Goal: Information Seeking & Learning: Understand process/instructions

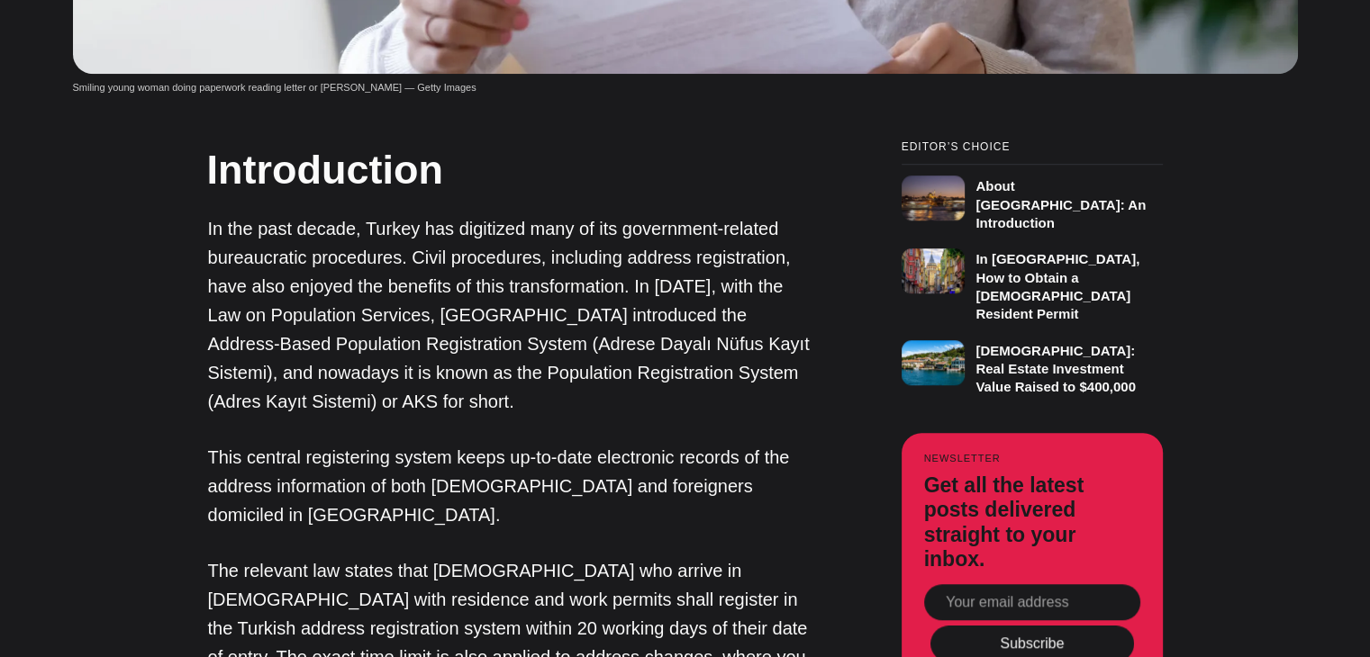
scroll to position [1261, 0]
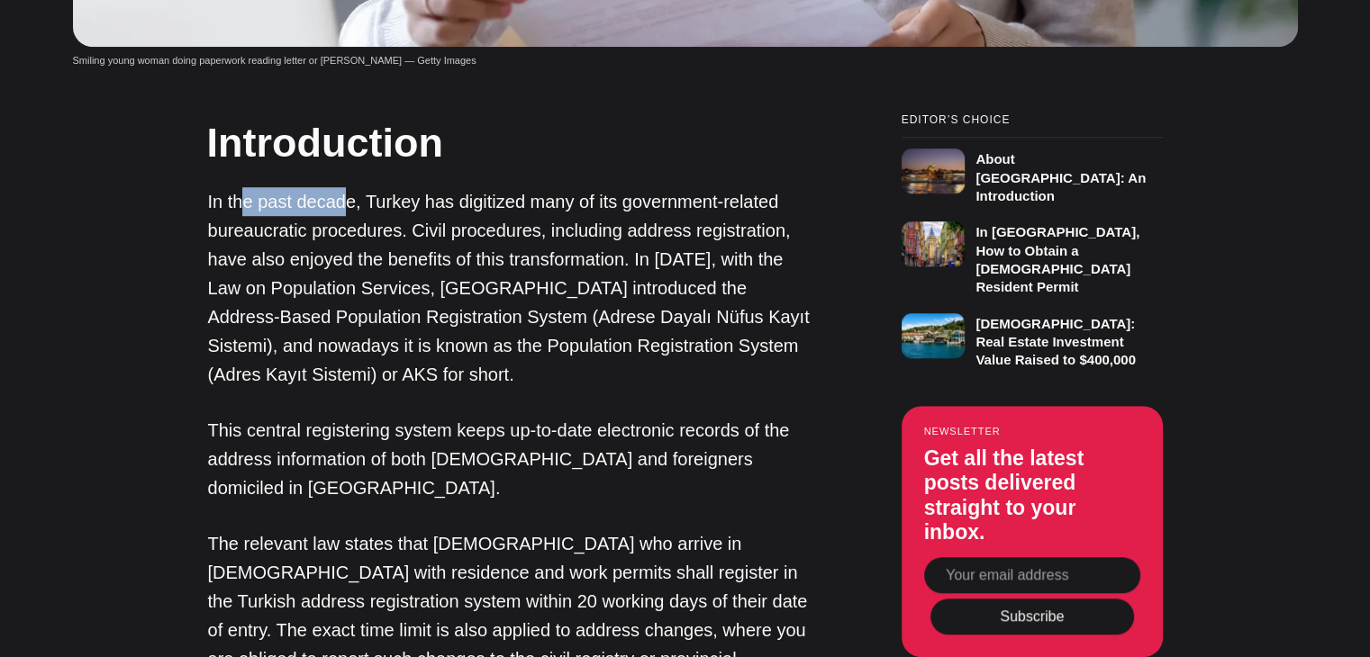
drag, startPoint x: 243, startPoint y: 90, endPoint x: 344, endPoint y: 95, distance: 101.0
click at [344, 187] on p "In the past decade, Turkey has digitized many of its government-related bureauc…" at bounding box center [509, 288] width 603 height 202
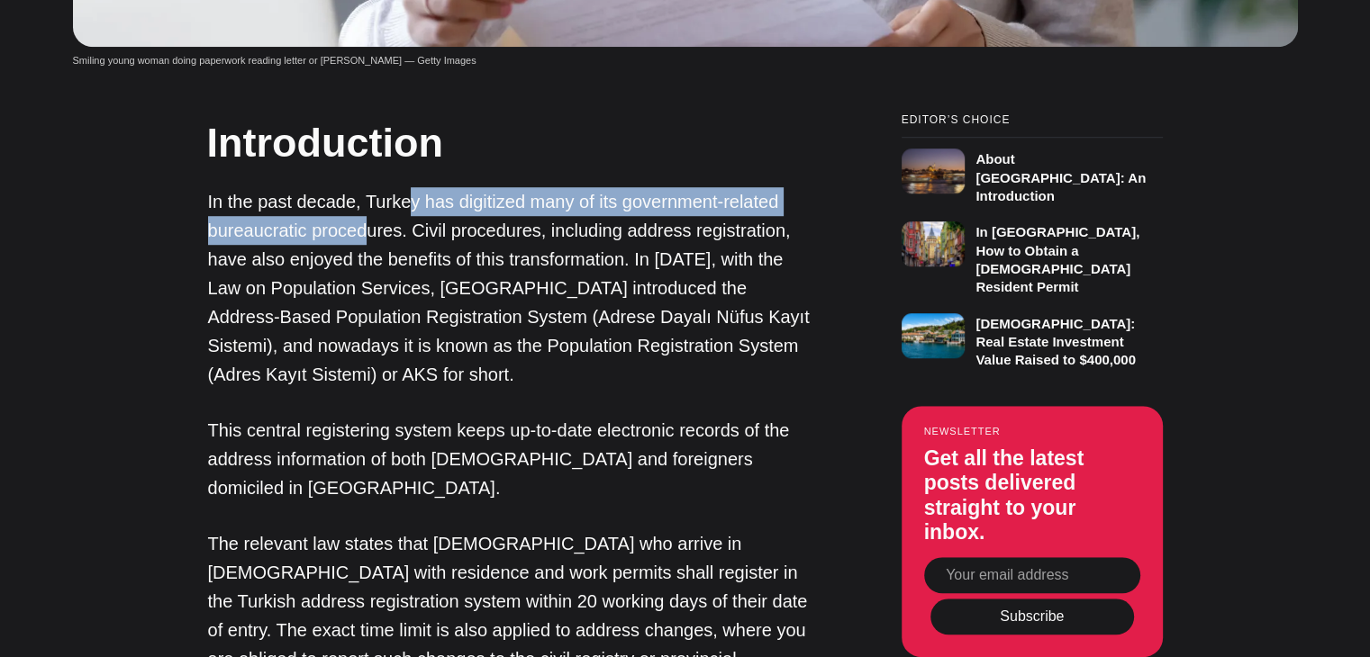
scroll to position [0, 0]
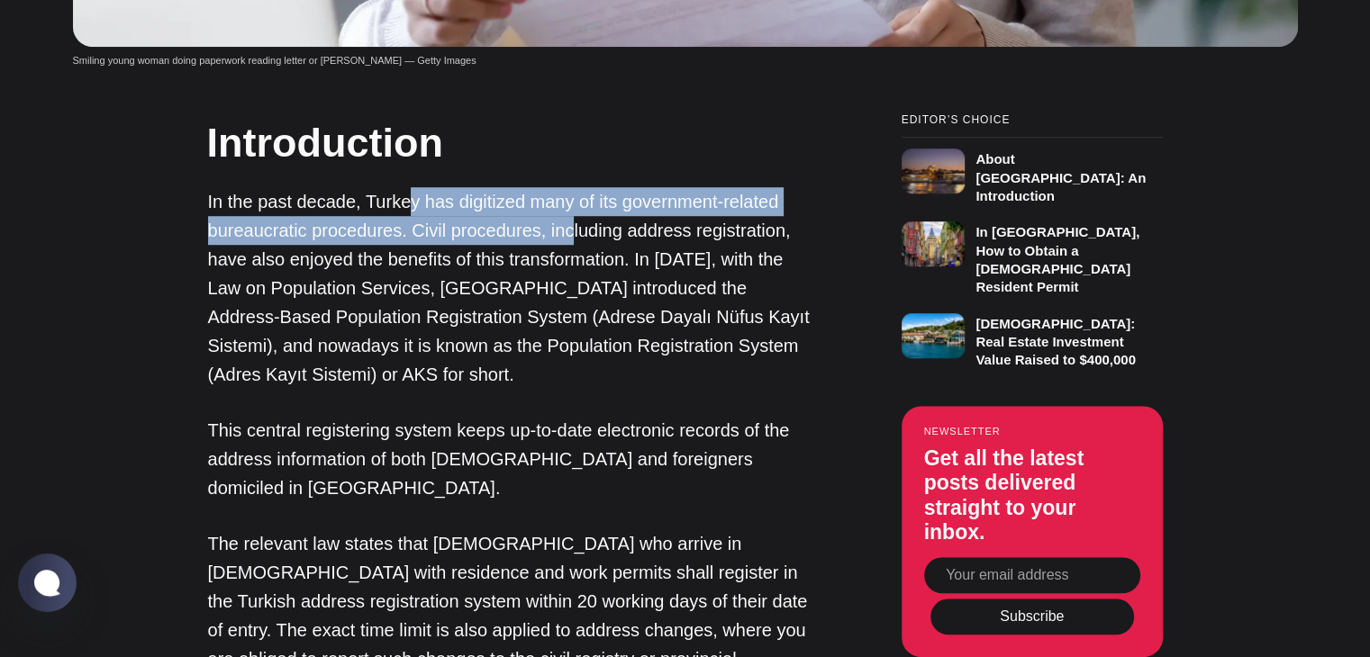
drag, startPoint x: 429, startPoint y: 86, endPoint x: 568, endPoint y: 127, distance: 145.6
click at [568, 187] on p "In the past decade, Turkey has digitized many of its government-related bureauc…" at bounding box center [509, 288] width 603 height 202
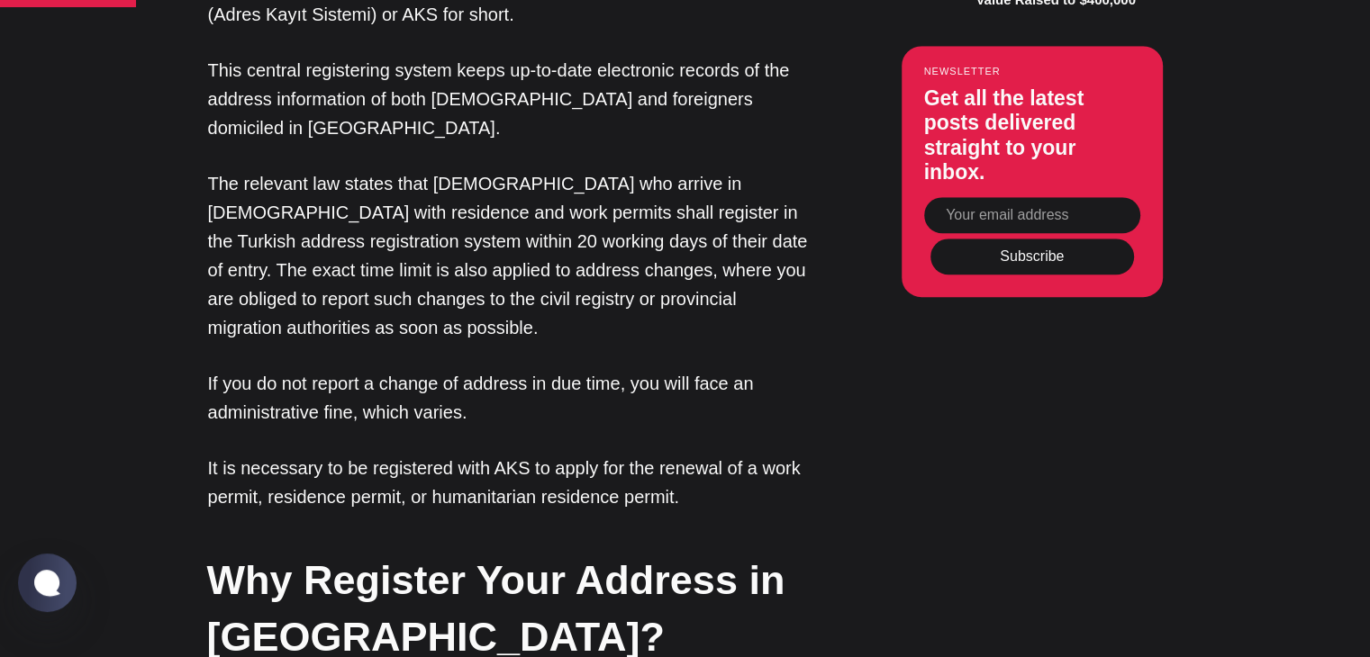
scroll to position [2071, 0]
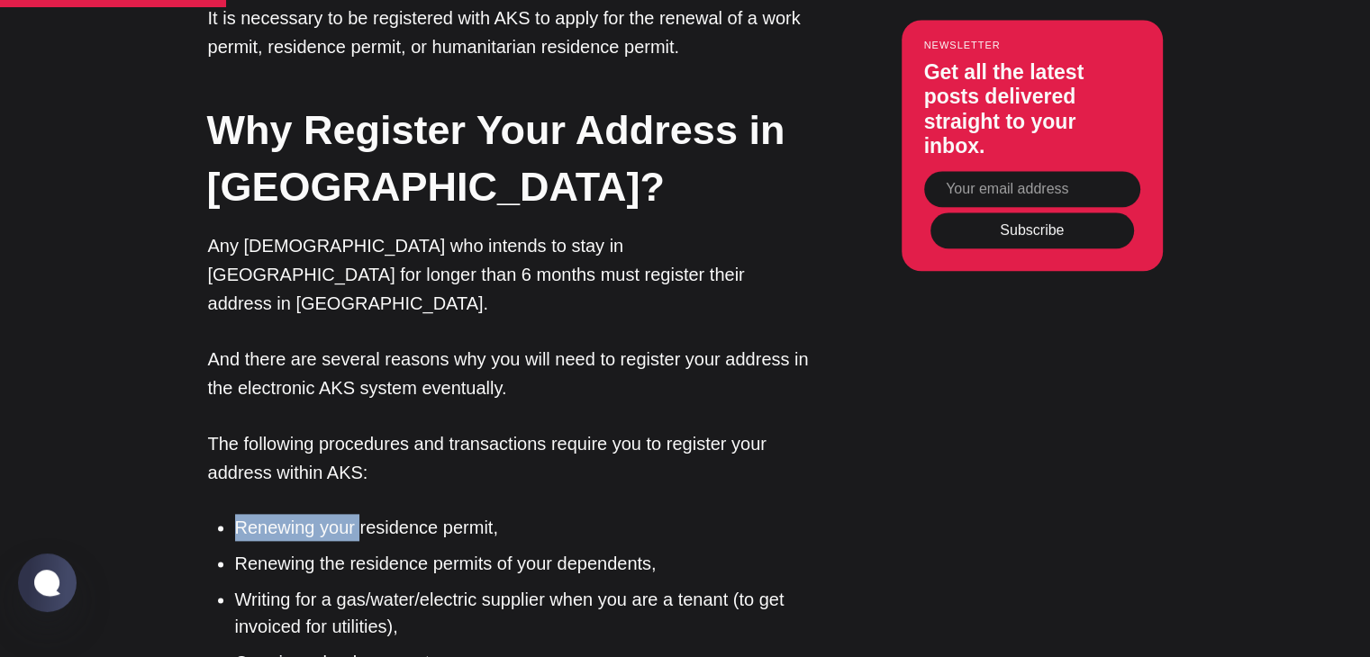
drag, startPoint x: 232, startPoint y: 337, endPoint x: 358, endPoint y: 340, distance: 126.1
click at [358, 514] on ul "Renewing your residence permit, Renewing the residence permits of your dependen…" at bounding box center [517, 649] width 590 height 270
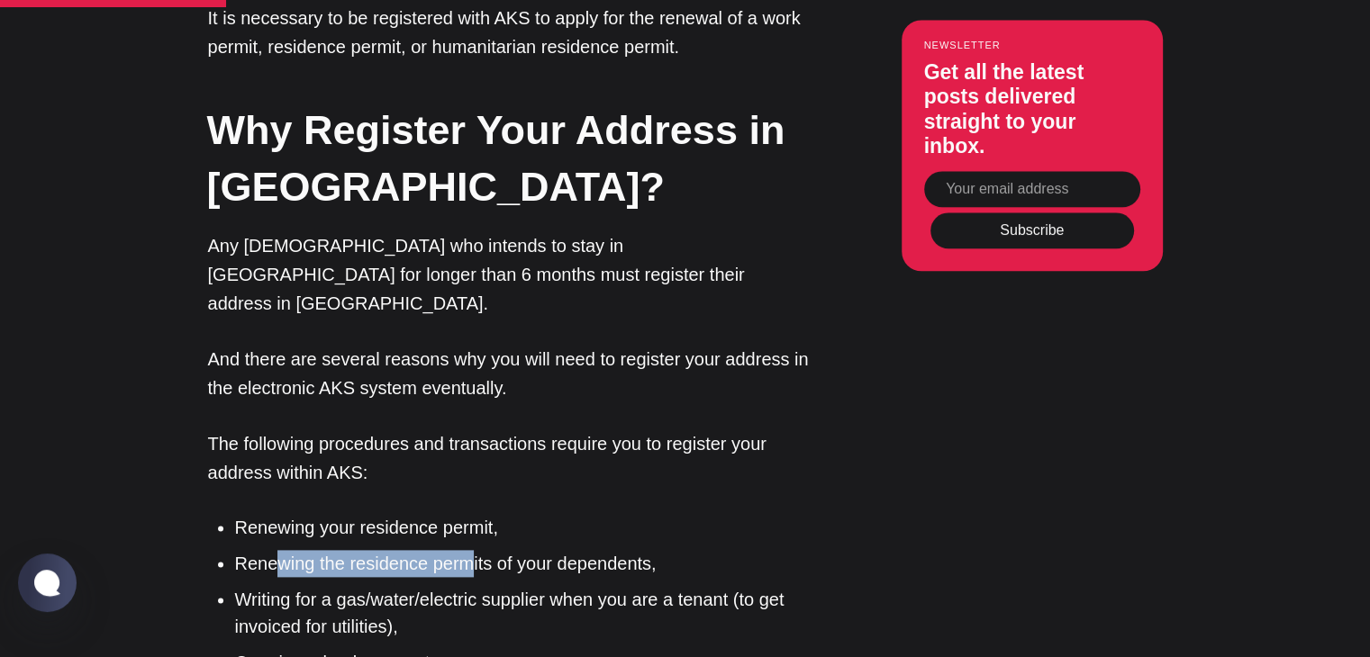
drag, startPoint x: 276, startPoint y: 379, endPoint x: 408, endPoint y: 391, distance: 132.9
click at [468, 550] on li "Renewing the residence permits of your dependents," at bounding box center [523, 563] width 576 height 27
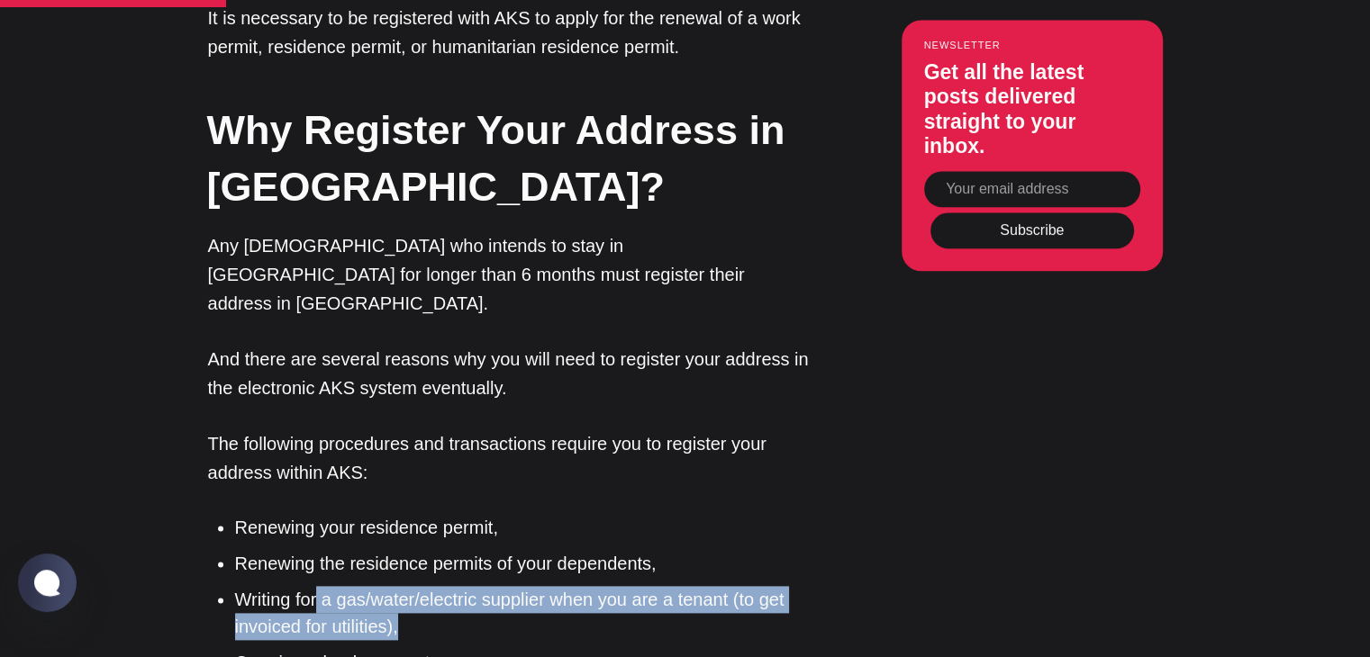
drag, startPoint x: 319, startPoint y: 410, endPoint x: 417, endPoint y: 421, distance: 98.9
click at [417, 586] on li "Writing for a gas/water/electric supplier when you are a tenant (to get invoice…" at bounding box center [523, 613] width 576 height 54
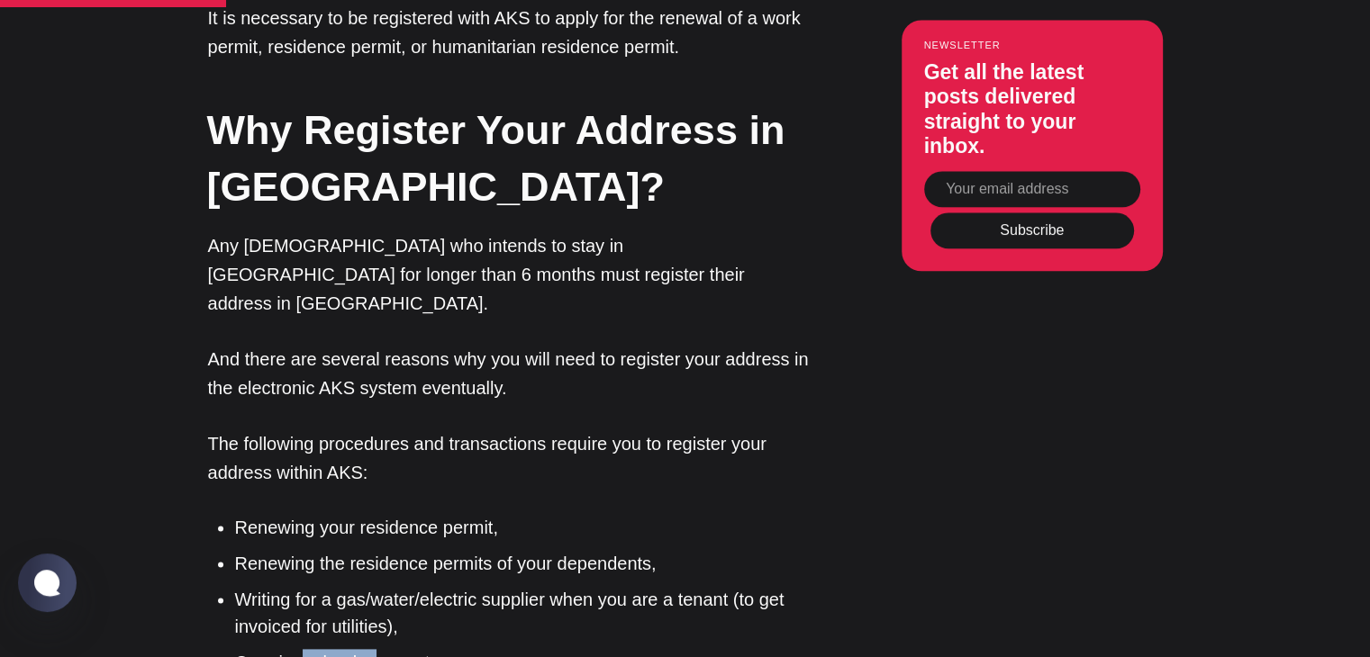
drag, startPoint x: 324, startPoint y: 472, endPoint x: 334, endPoint y: 498, distance: 27.9
click at [367, 649] on li "Opening a bank account," at bounding box center [523, 662] width 576 height 27
drag, startPoint x: 358, startPoint y: 541, endPoint x: 368, endPoint y: 556, distance: 17.5
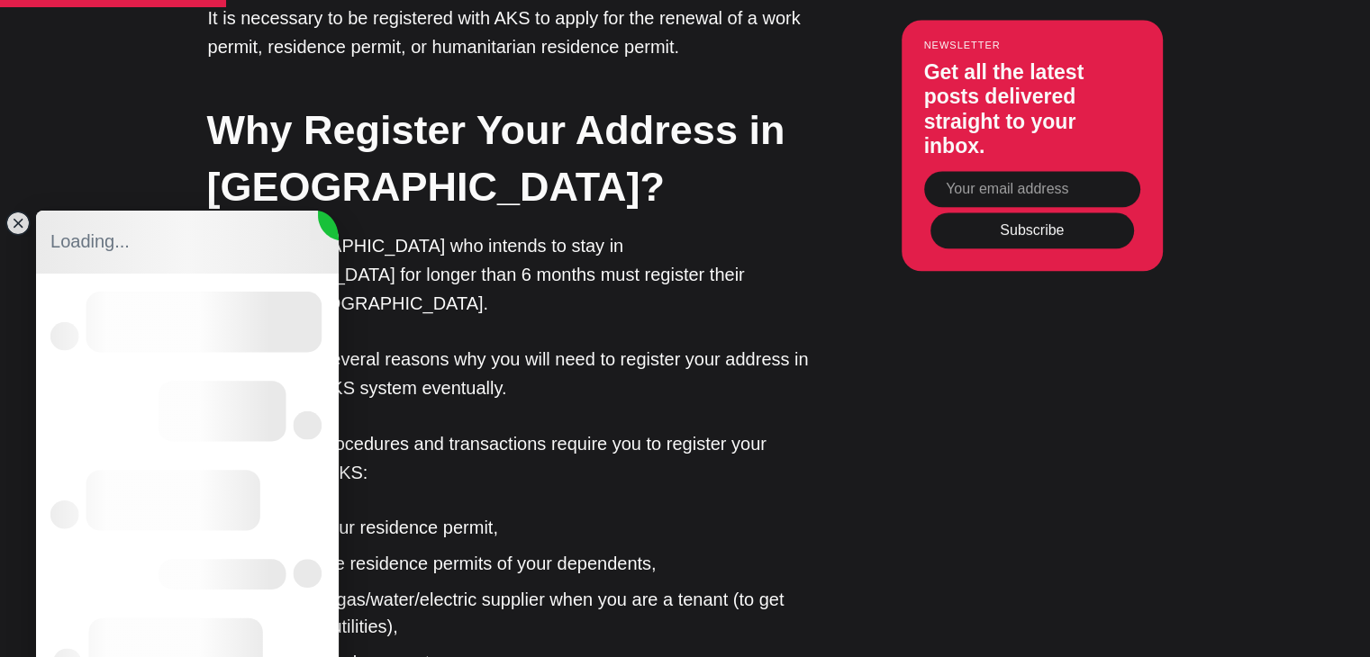
scroll to position [0, 0]
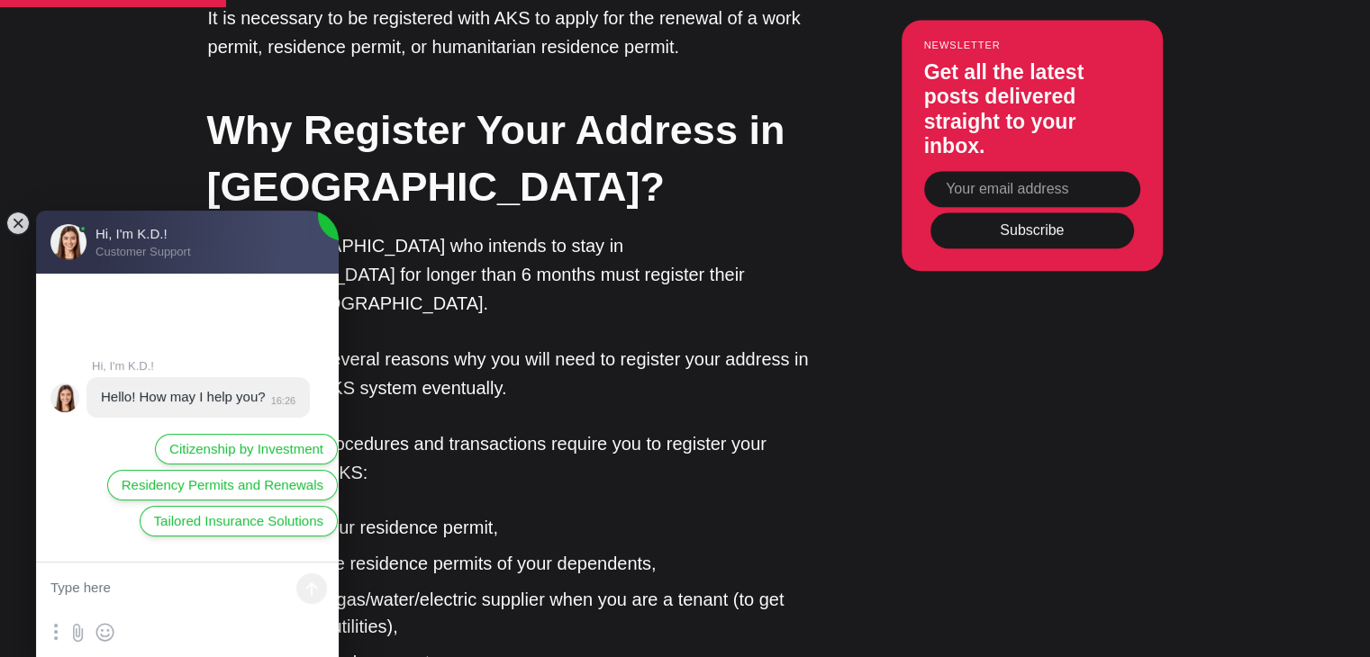
drag, startPoint x: 324, startPoint y: 580, endPoint x: 429, endPoint y: 576, distance: 104.5
click at [14, 225] on jdiv at bounding box center [17, 223] width 25 height 25
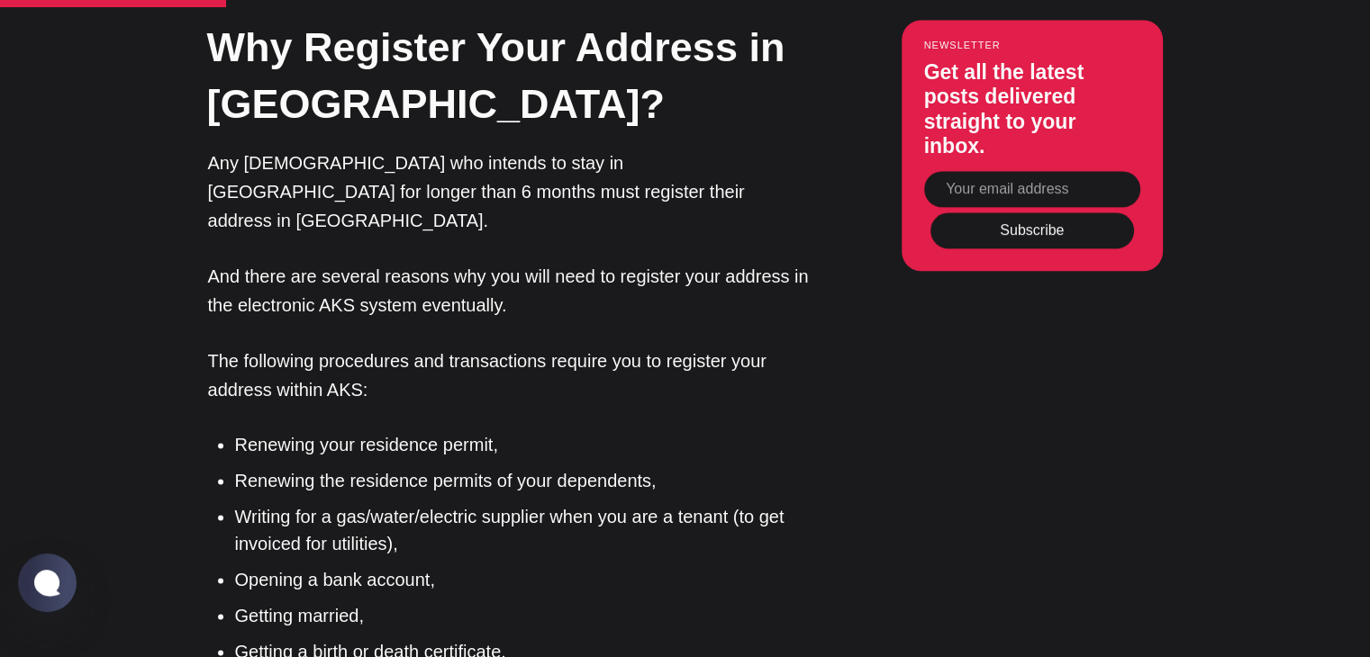
scroll to position [2702, 0]
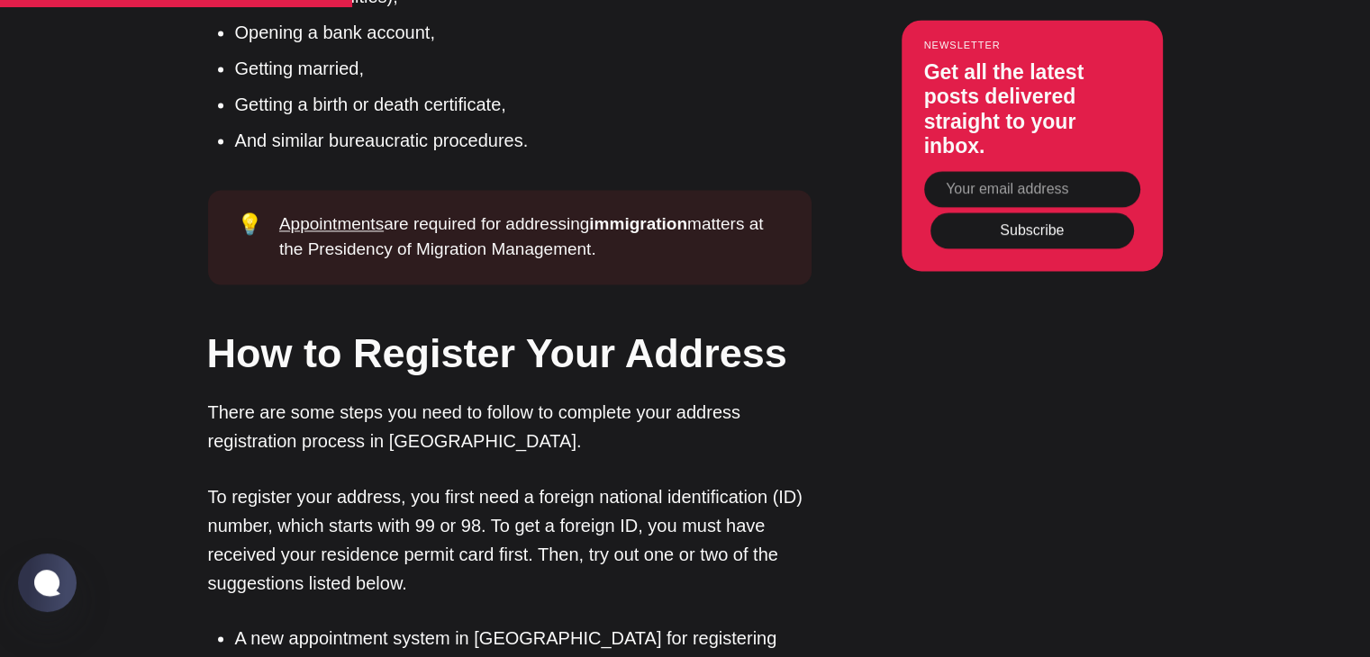
drag, startPoint x: 343, startPoint y: 511, endPoint x: 555, endPoint y: 508, distance: 211.7
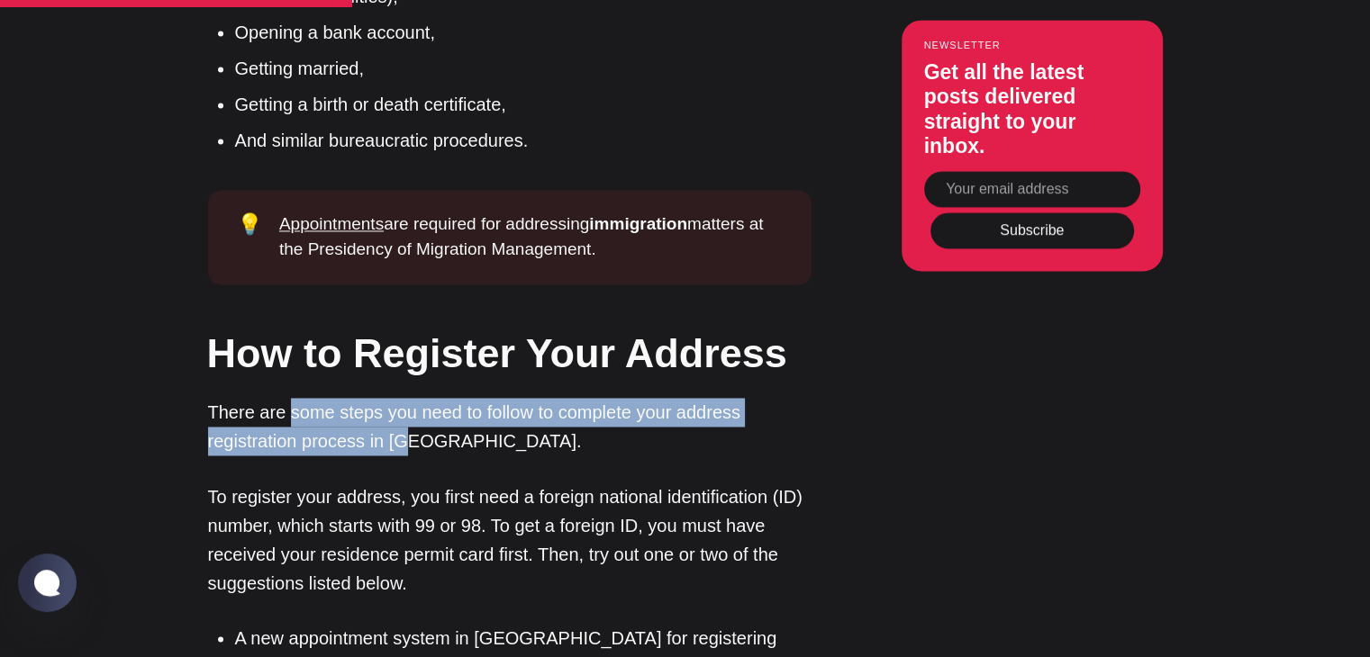
drag, startPoint x: 292, startPoint y: 221, endPoint x: 407, endPoint y: 240, distance: 116.8
click at [409, 398] on p "There are some steps you need to follow to complete your address registration p…" at bounding box center [509, 427] width 603 height 58
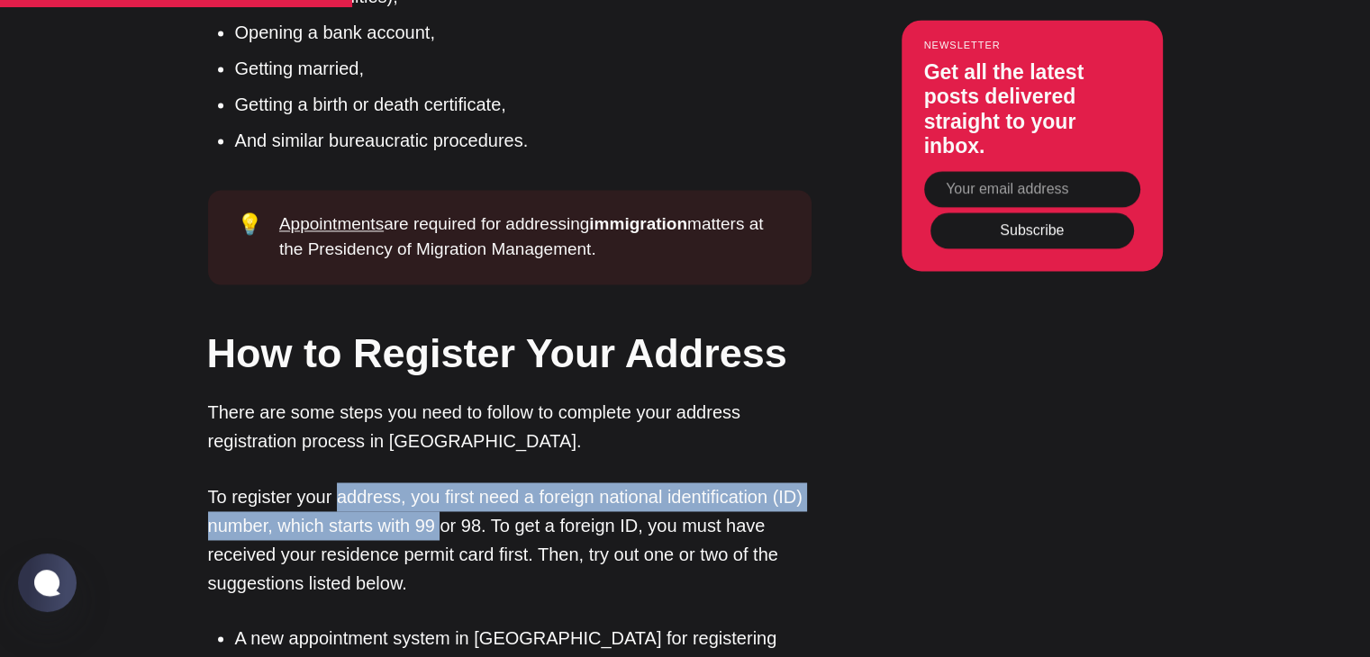
drag, startPoint x: 342, startPoint y: 311, endPoint x: 442, endPoint y: 332, distance: 102.3
click at [442, 483] on p "To register your address, you first need a foreign national identification (ID)…" at bounding box center [509, 540] width 603 height 115
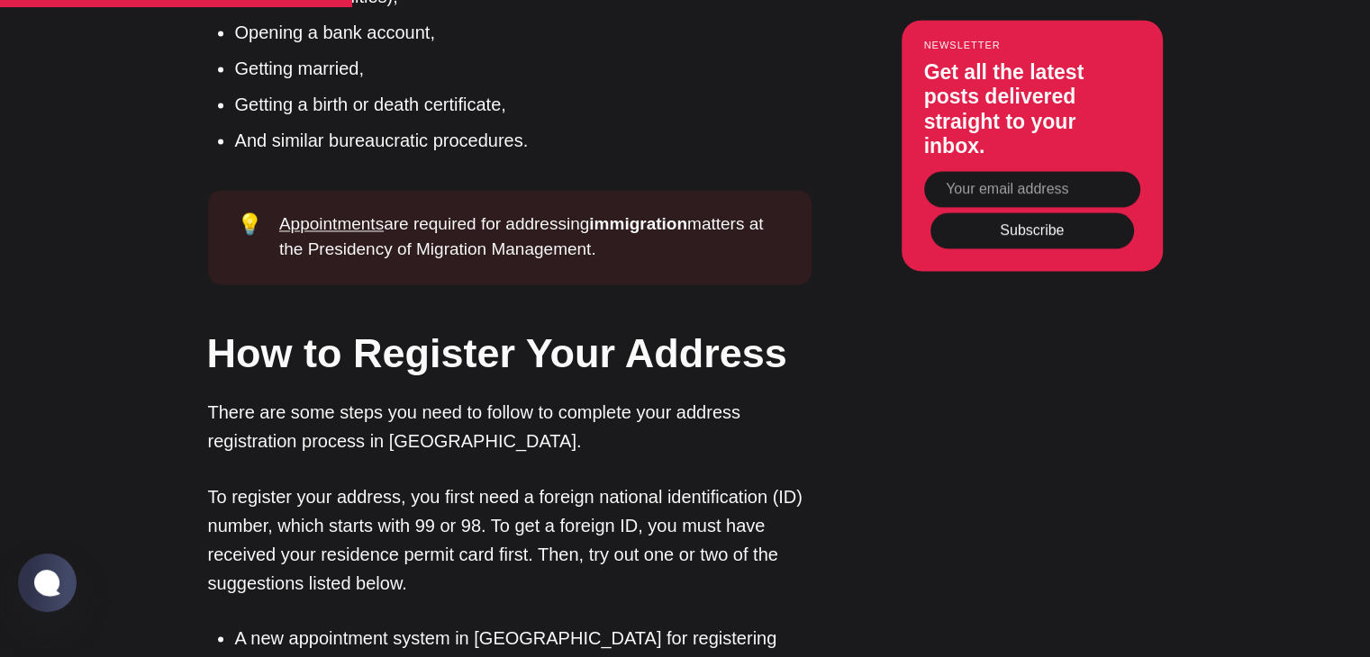
click at [497, 483] on p "To register your address, you first need a foreign national identification (ID)…" at bounding box center [509, 540] width 603 height 115
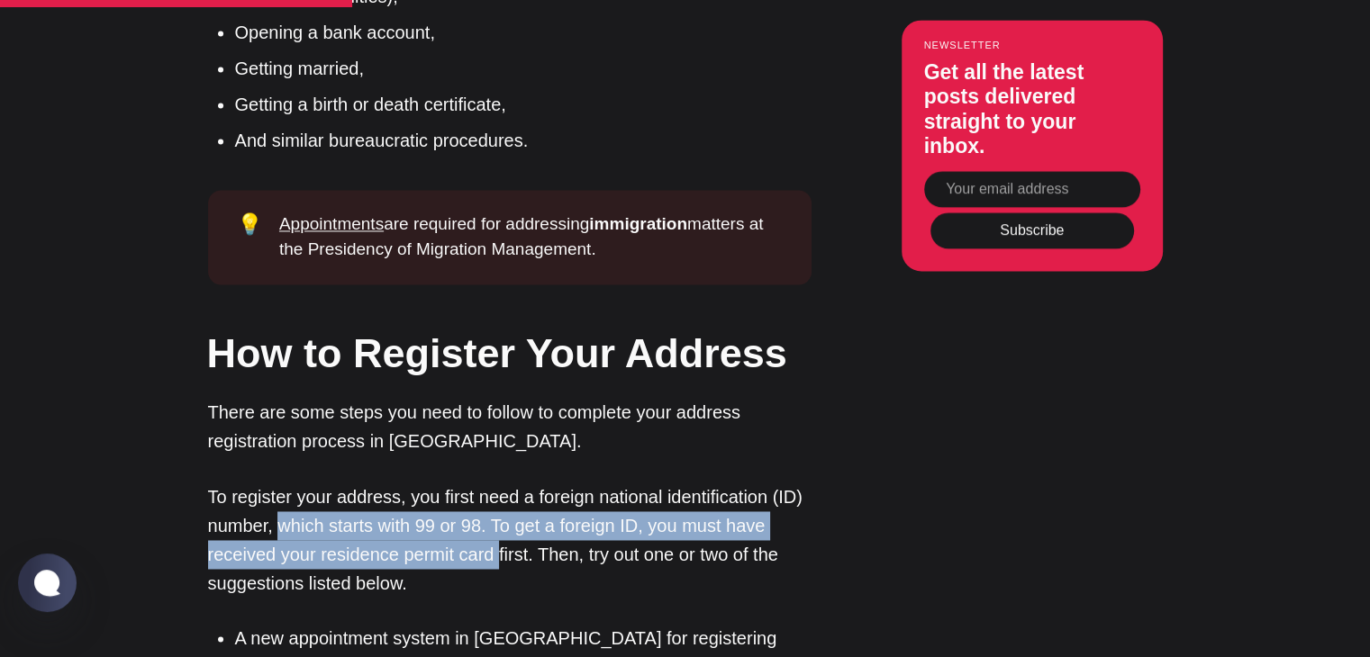
drag, startPoint x: 283, startPoint y: 334, endPoint x: 497, endPoint y: 361, distance: 216.0
click at [497, 483] on p "To register your address, you first need a foreign national identification (ID)…" at bounding box center [509, 540] width 603 height 115
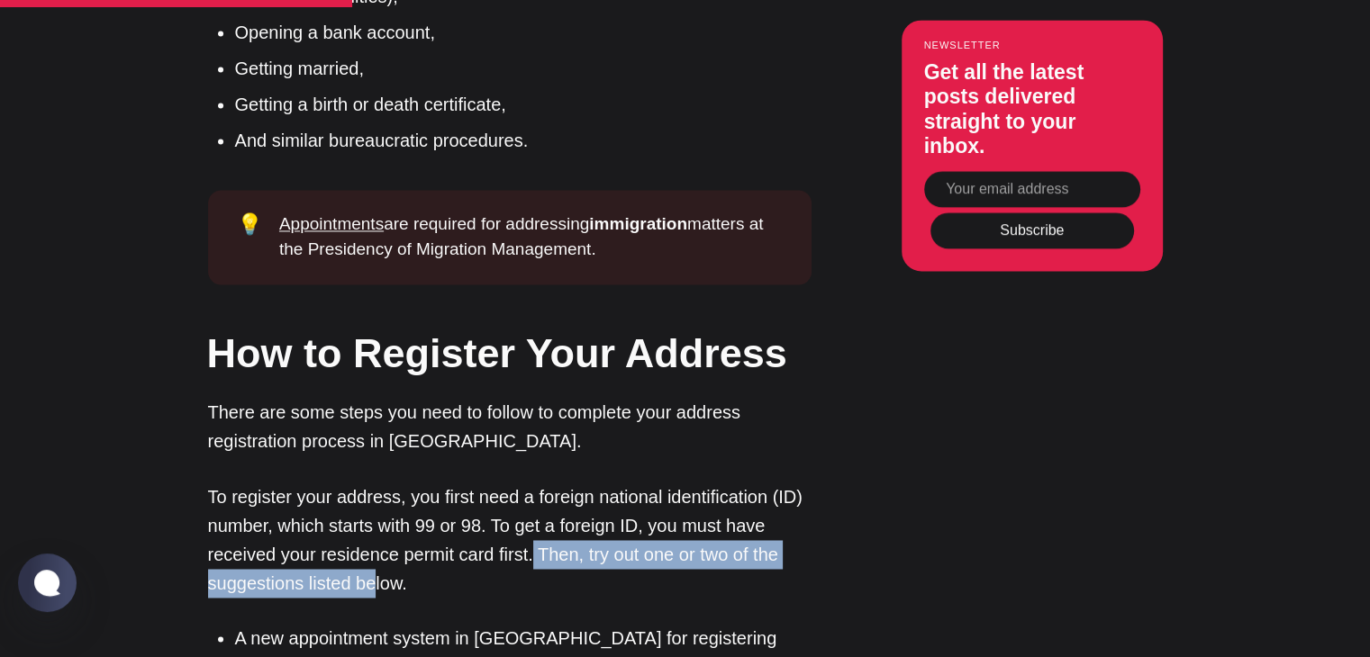
drag, startPoint x: 530, startPoint y: 360, endPoint x: 375, endPoint y: 395, distance: 158.8
click at [376, 483] on p "To register your address, you first need a foreign national identification (ID)…" at bounding box center [509, 540] width 603 height 115
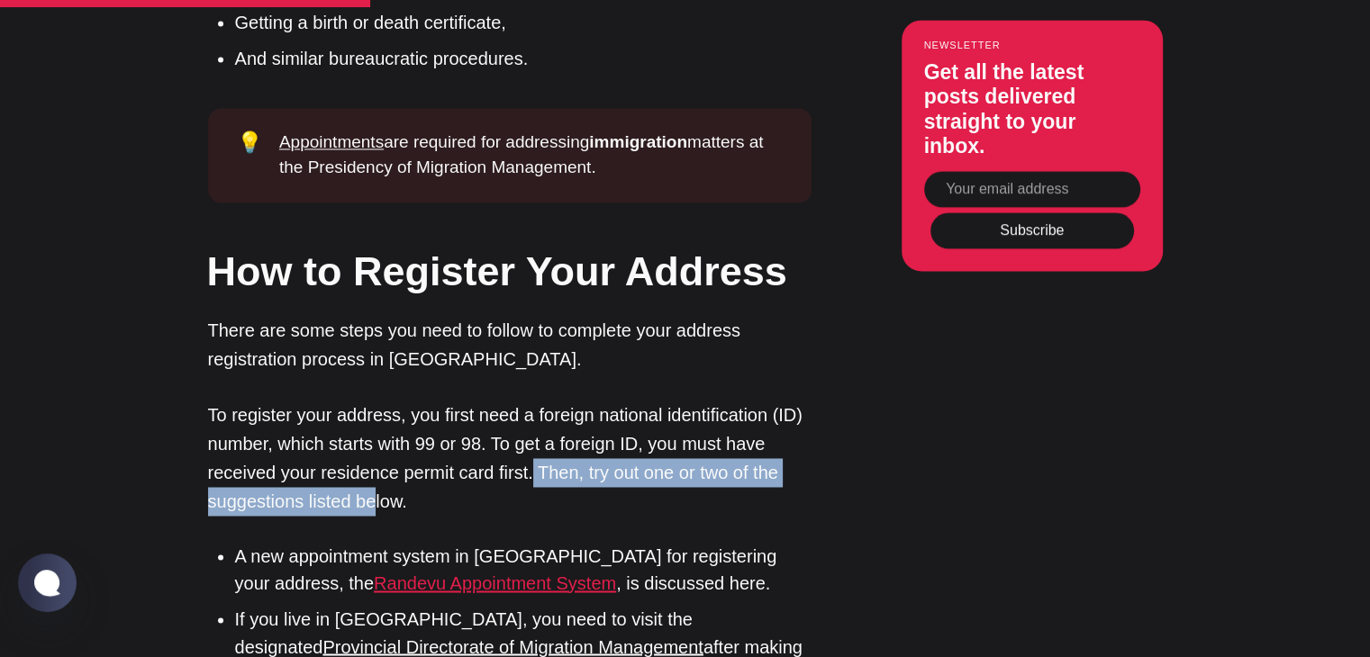
scroll to position [2792, 0]
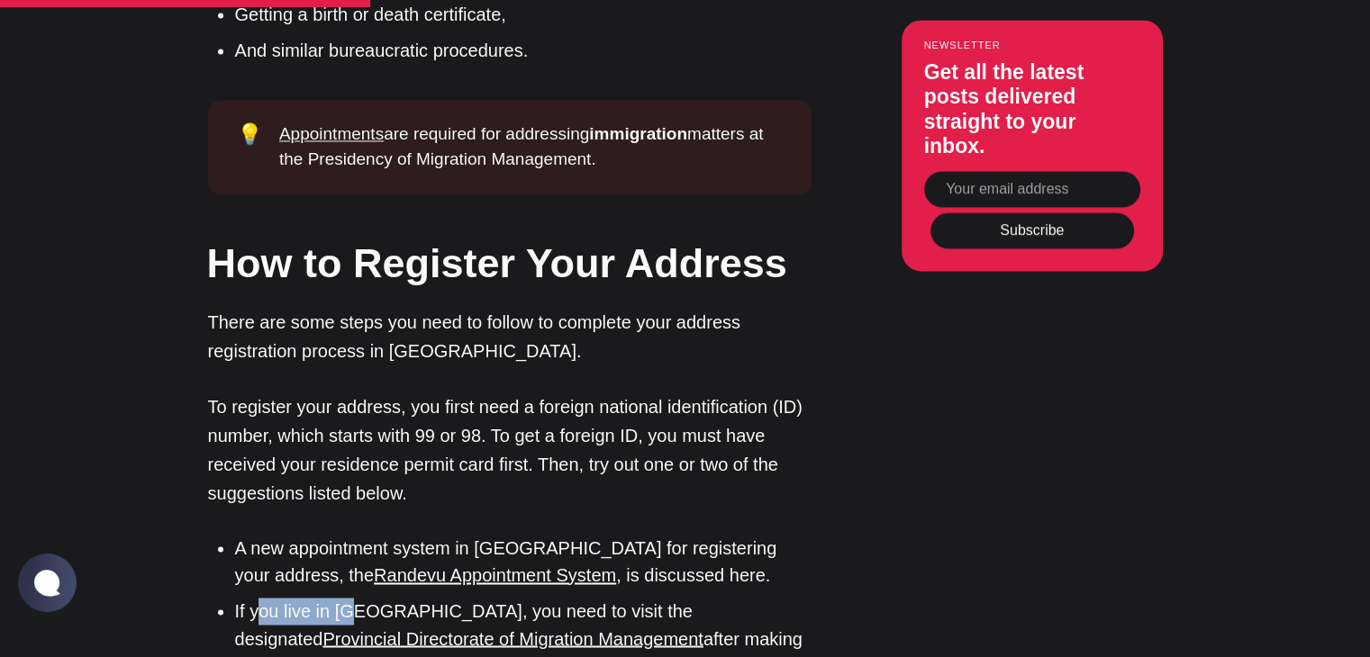
drag, startPoint x: 321, startPoint y: 415, endPoint x: 346, endPoint y: 415, distance: 25.2
click at [346, 598] on li "If you live in [GEOGRAPHIC_DATA], you need to visit the designated Provincial D…" at bounding box center [523, 638] width 576 height 81
